Goal: Task Accomplishment & Management: Manage account settings

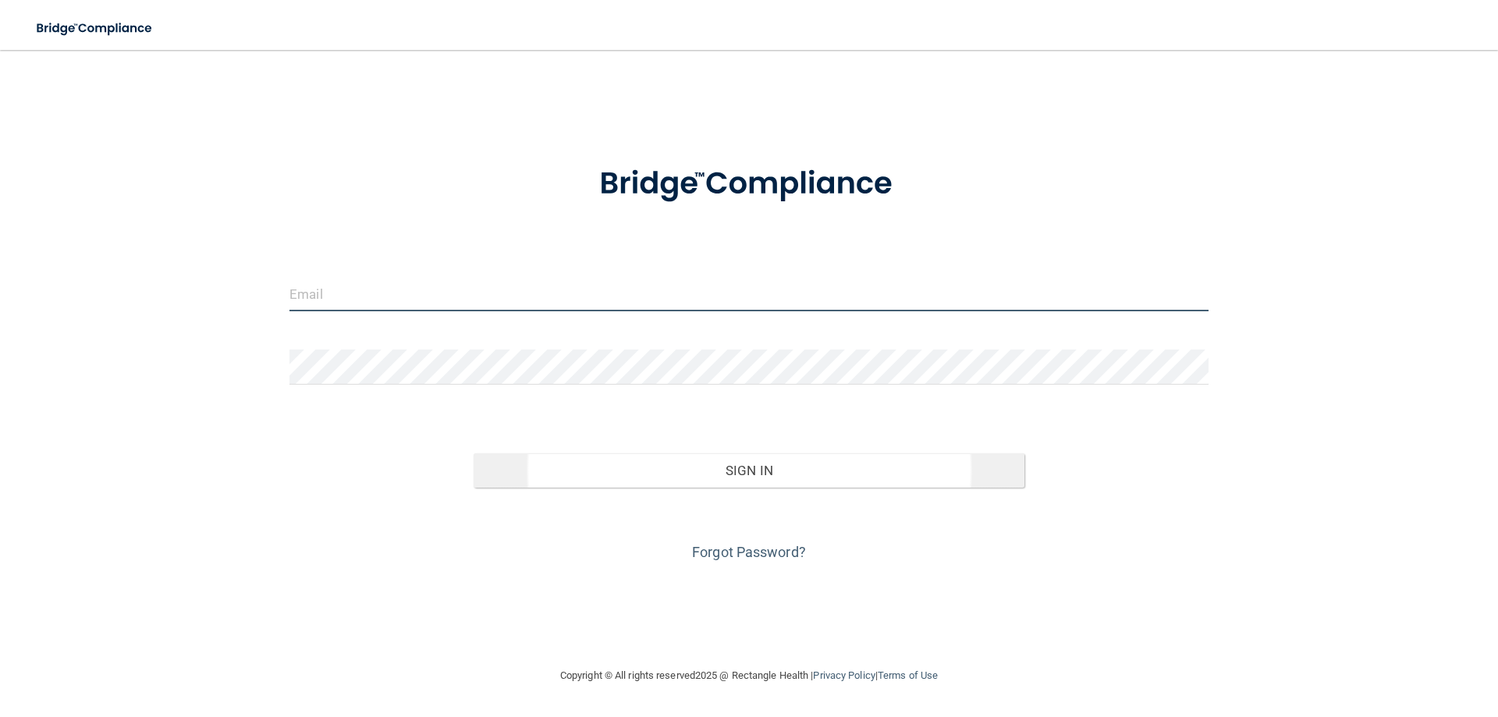
type input "[EMAIL_ADDRESS][DOMAIN_NAME]"
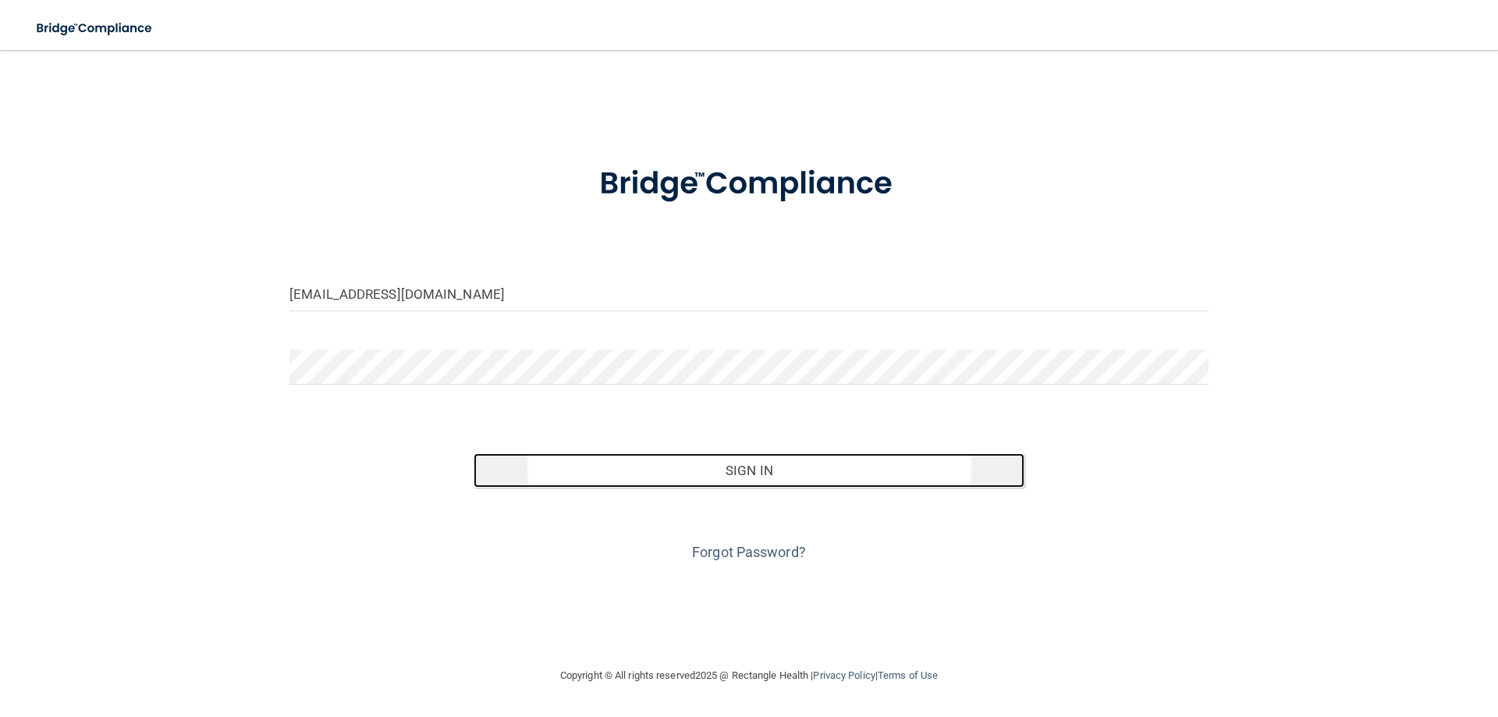
click at [727, 471] on button "Sign In" at bounding box center [750, 470] width 552 height 34
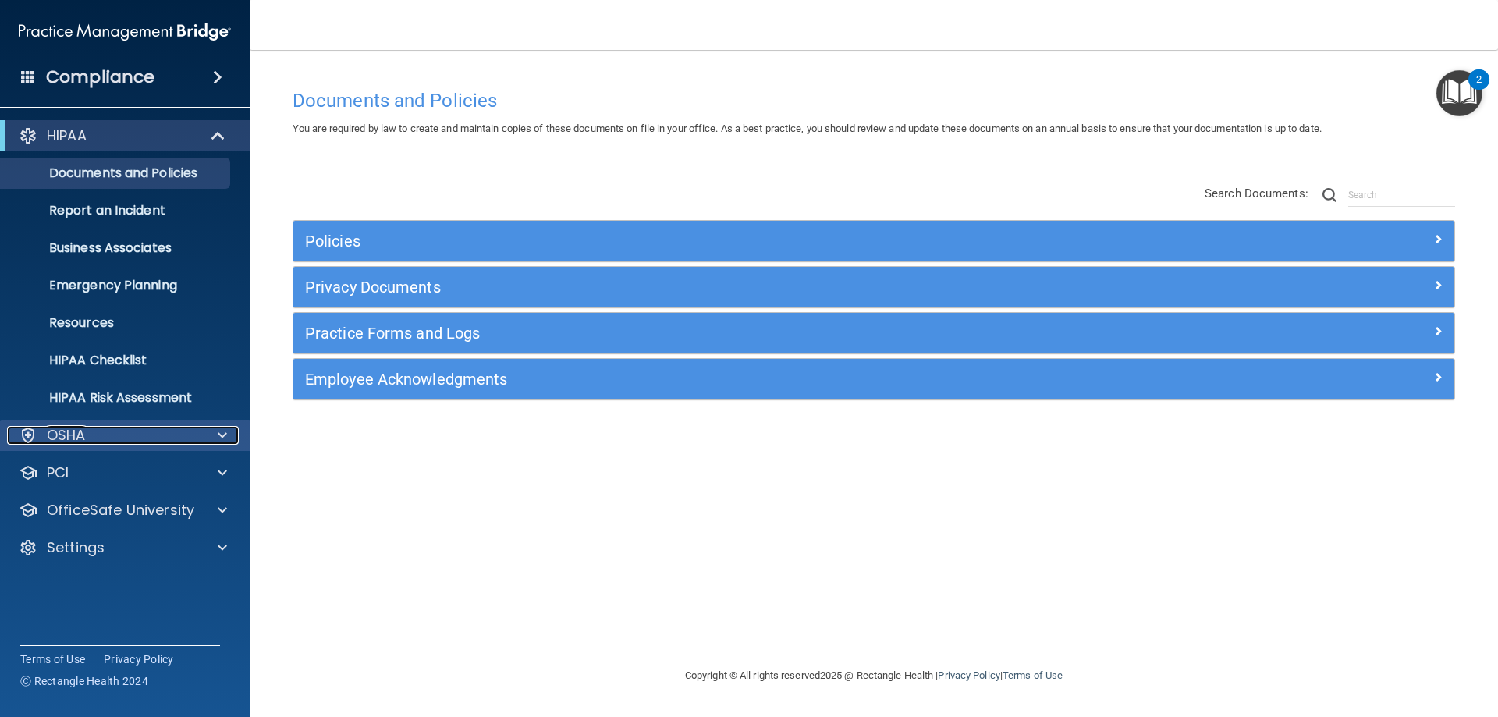
click at [221, 434] on span at bounding box center [222, 435] width 9 height 19
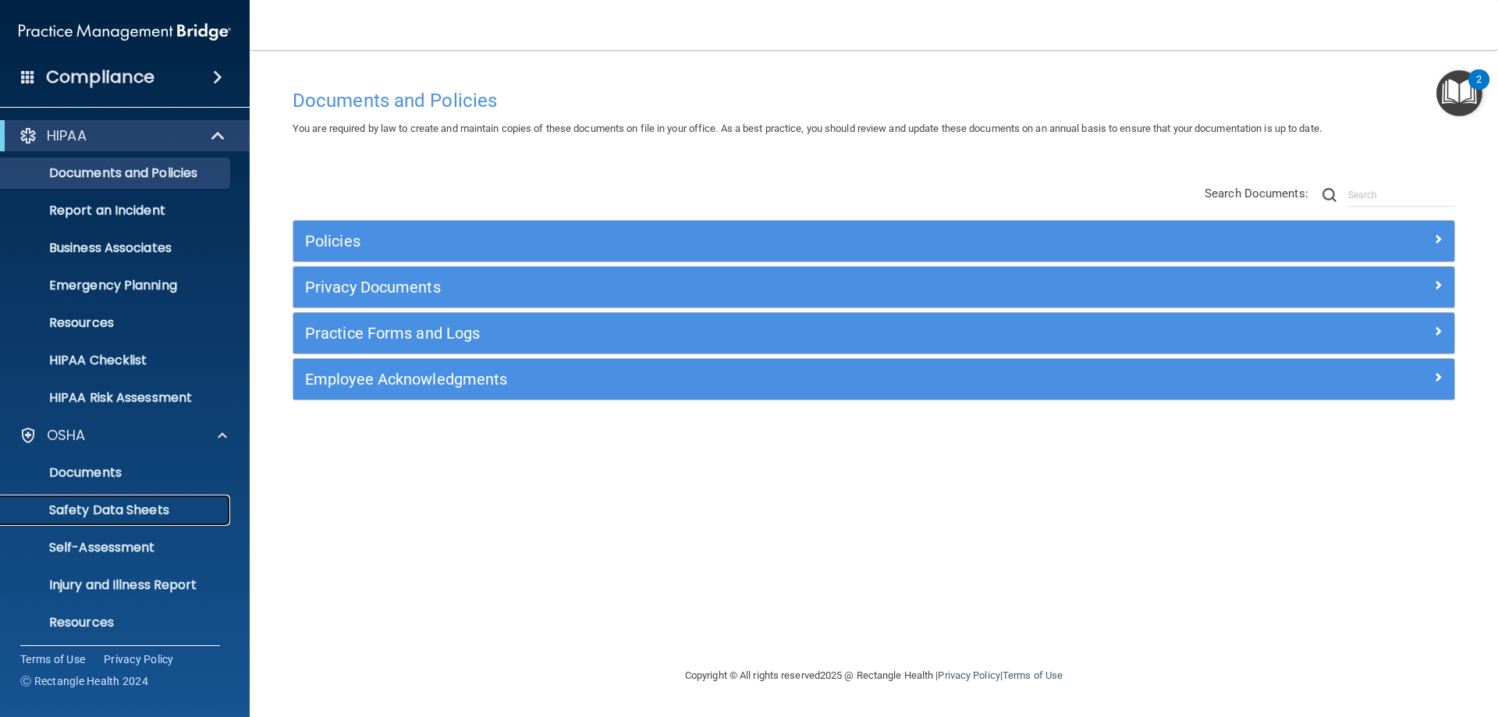
click at [101, 510] on p "Safety Data Sheets" at bounding box center [116, 511] width 213 height 16
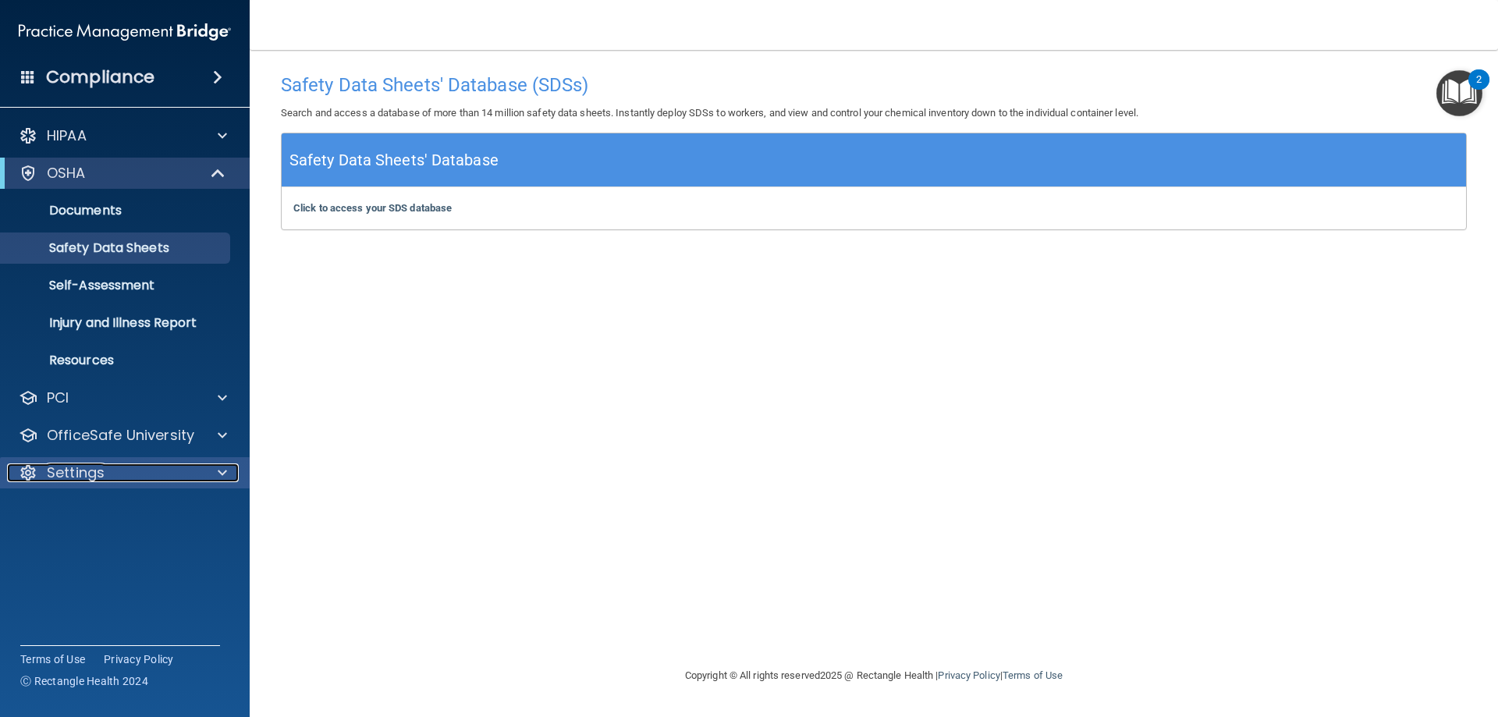
click at [99, 468] on p "Settings" at bounding box center [76, 473] width 58 height 19
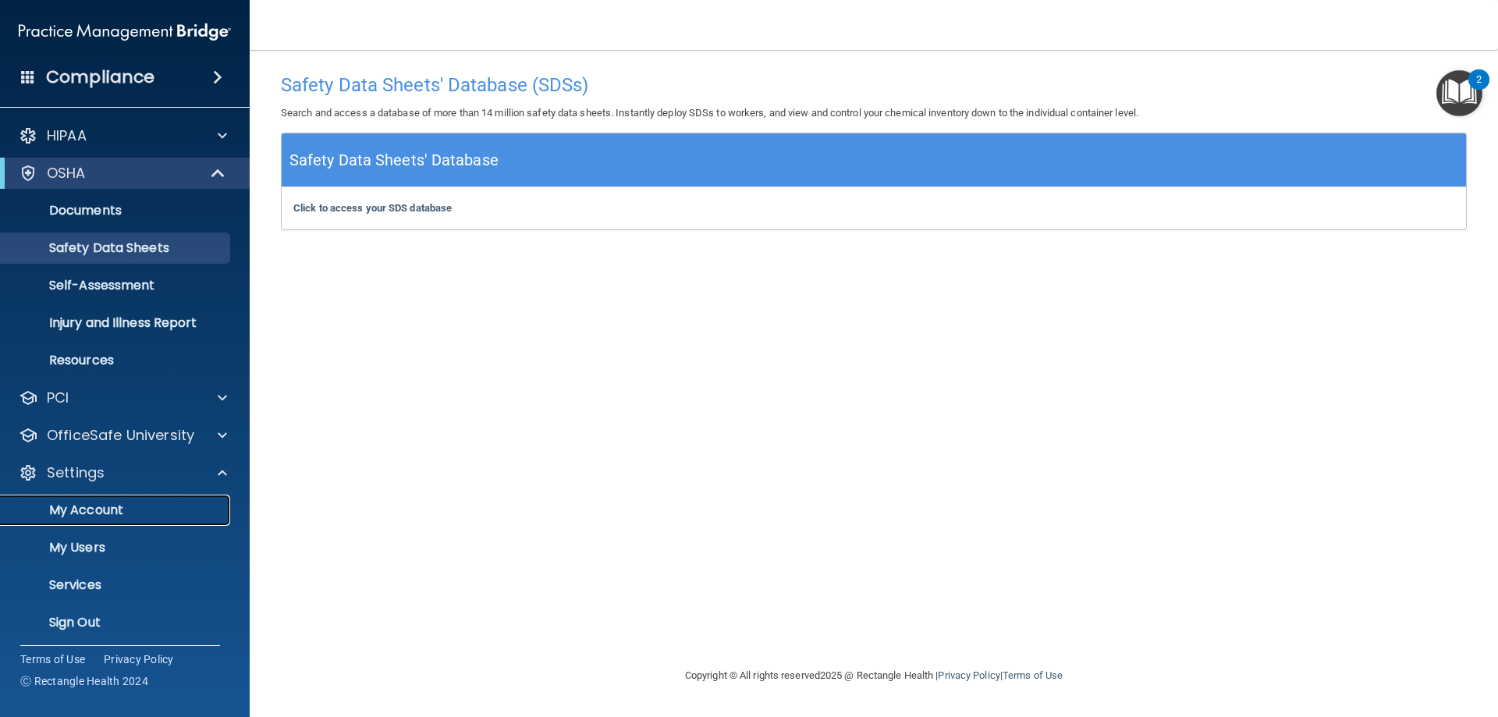
click at [104, 509] on p "My Account" at bounding box center [116, 511] width 213 height 16
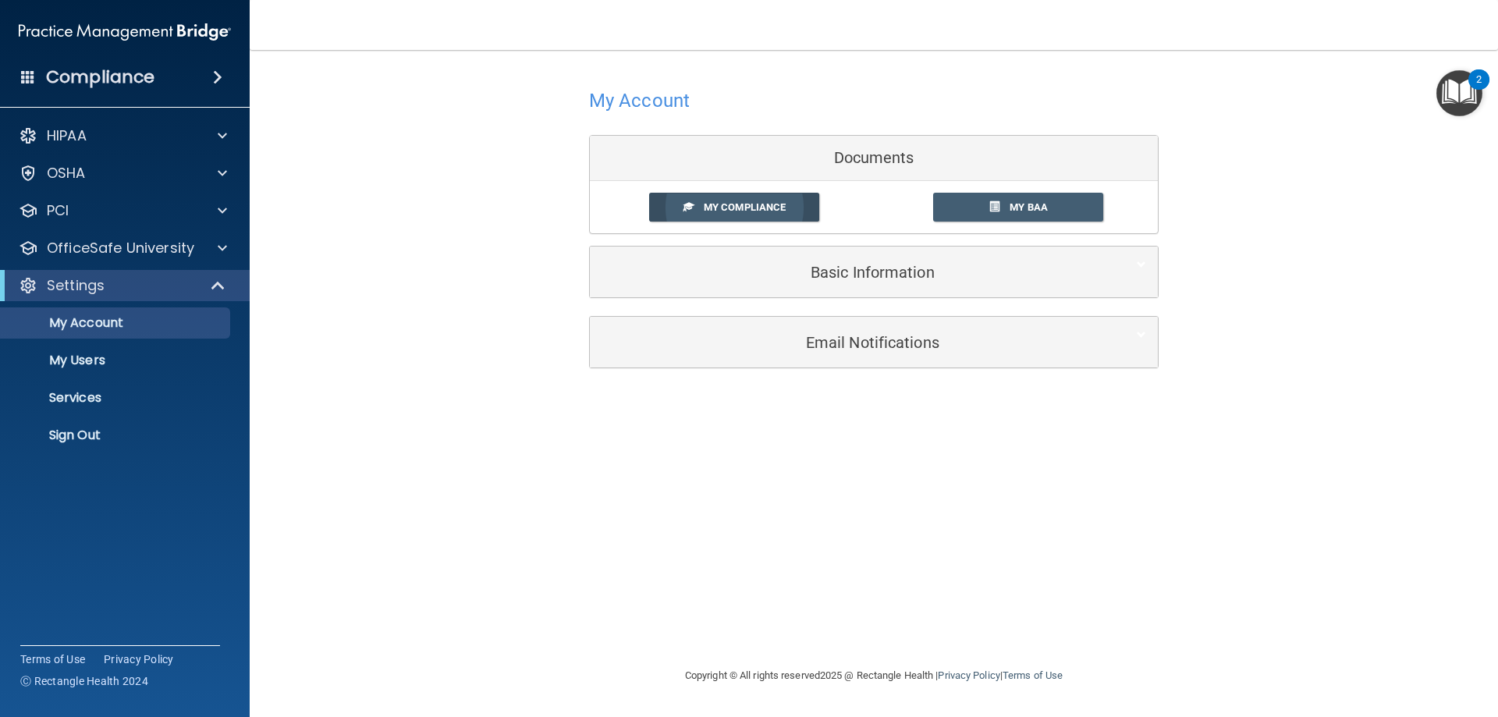
click at [751, 207] on span "My Compliance" at bounding box center [745, 207] width 82 height 12
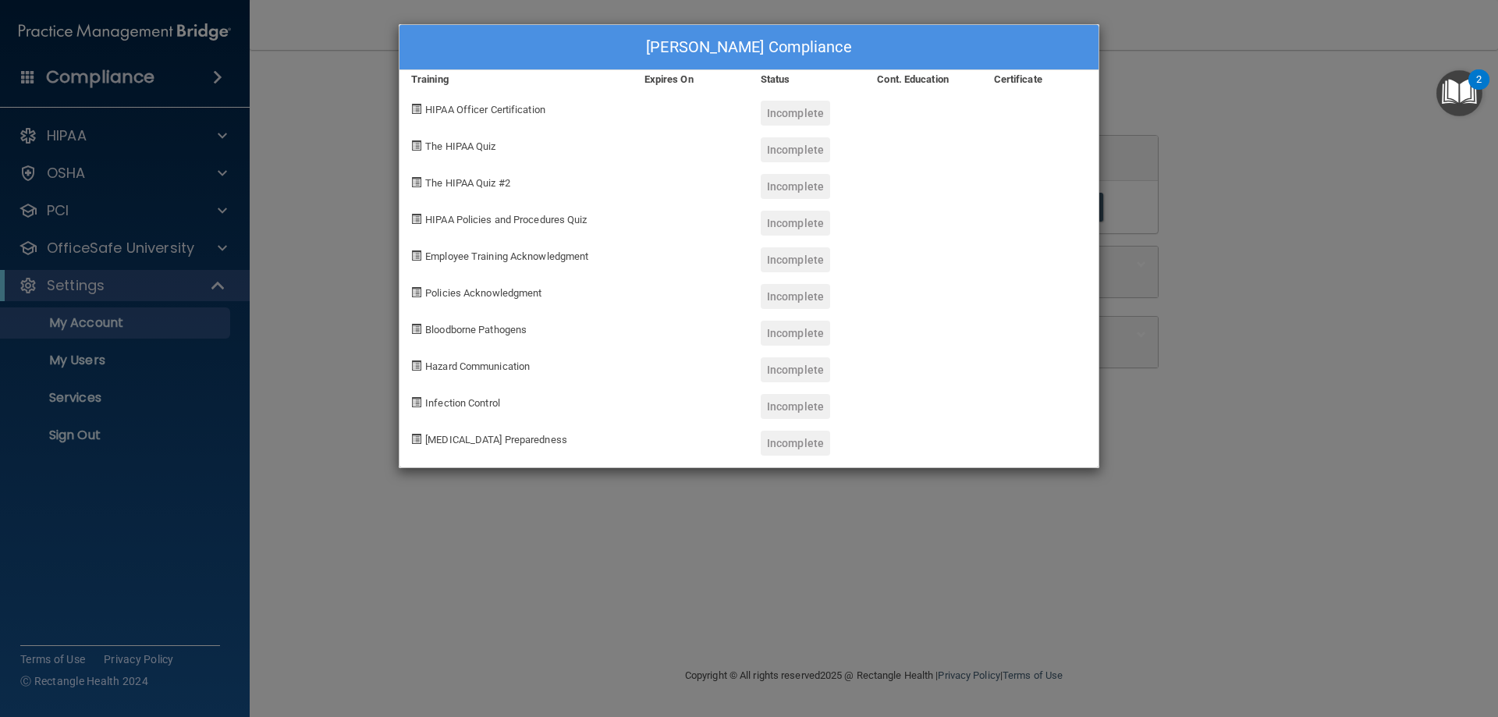
click at [1367, 371] on div "[PERSON_NAME] Compliance Training Expires On Status Cont. Education Certificate…" at bounding box center [749, 358] width 1498 height 717
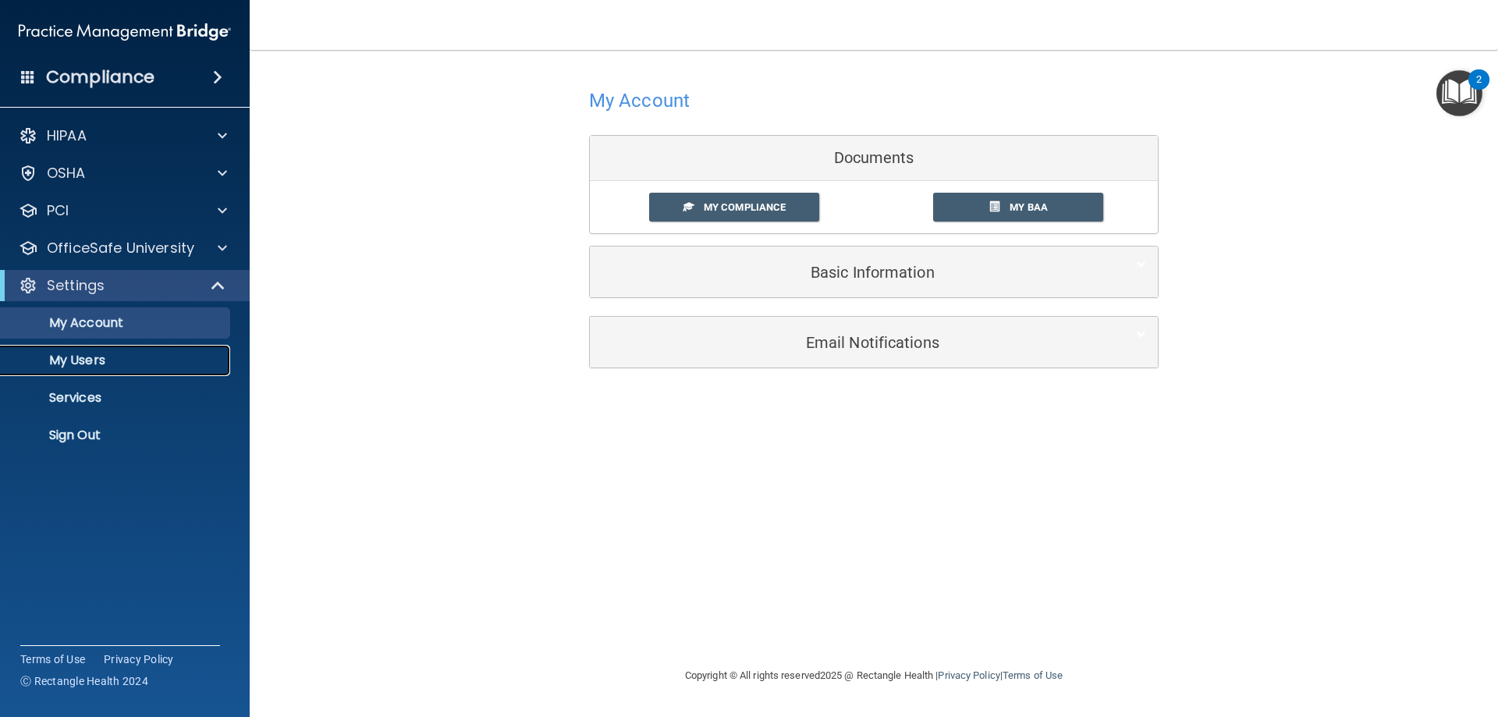
click at [88, 356] on p "My Users" at bounding box center [116, 361] width 213 height 16
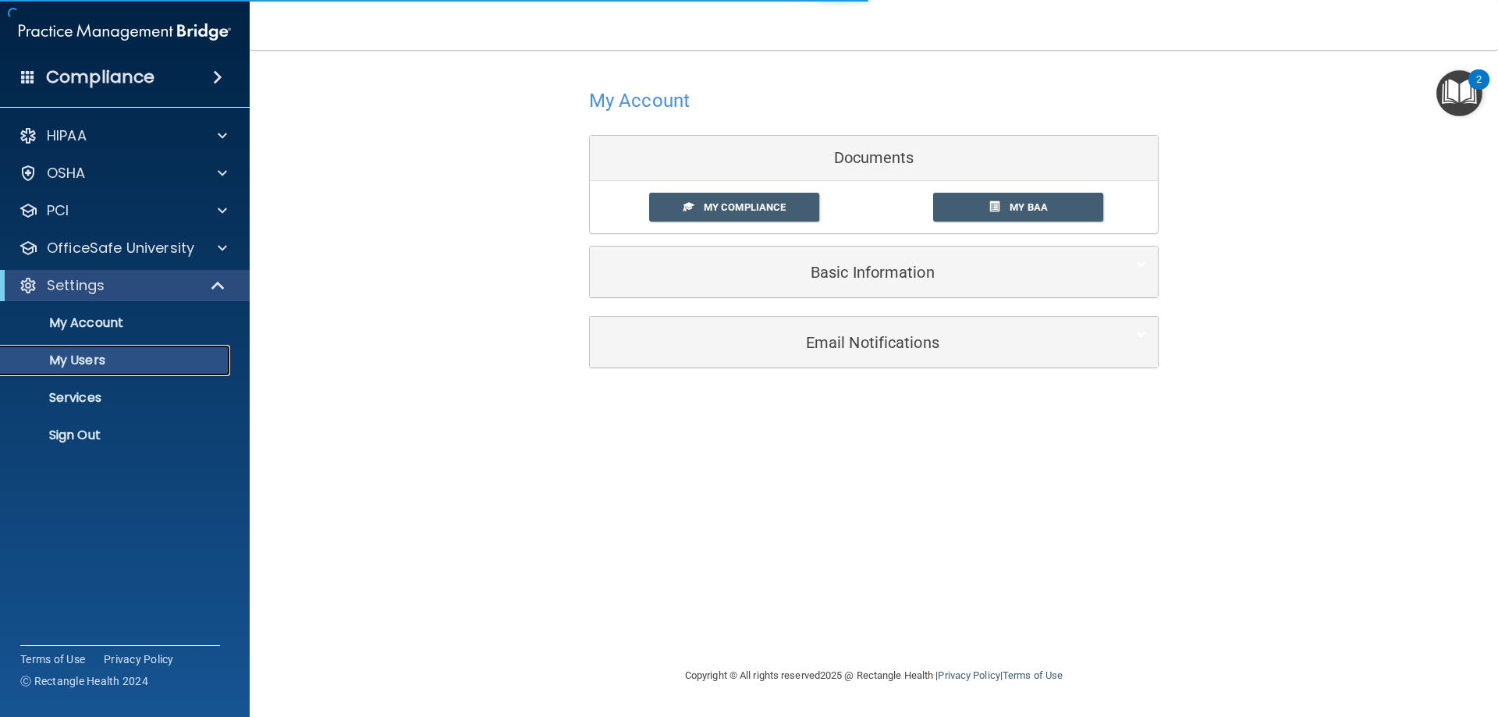
select select "20"
